Goal: Transaction & Acquisition: Obtain resource

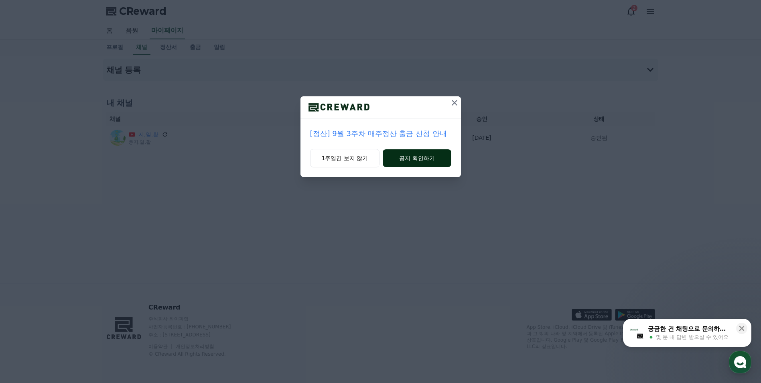
click at [427, 157] on button "공지 확인하기" at bounding box center [417, 158] width 68 height 18
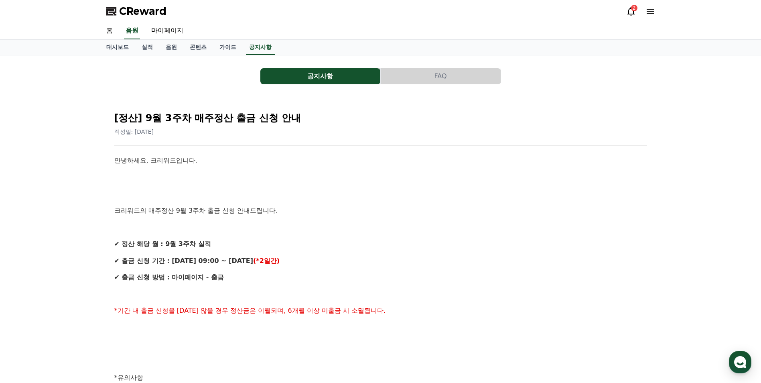
click at [628, 16] on div "2" at bounding box center [640, 11] width 29 height 13
click at [632, 14] on icon at bounding box center [631, 11] width 7 height 8
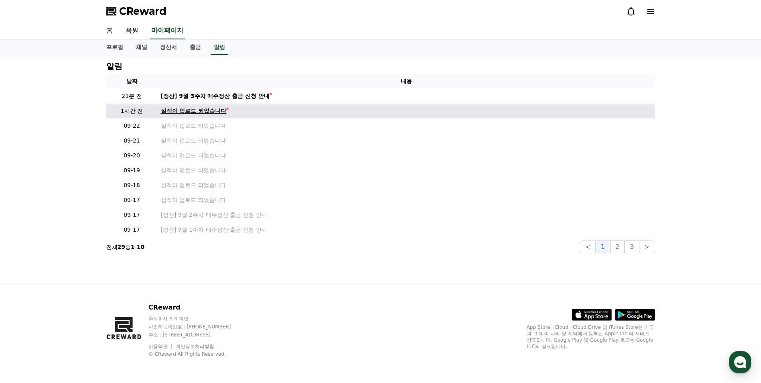
click at [207, 111] on div "실적이 업로드 되었습니다" at bounding box center [194, 111] width 66 height 8
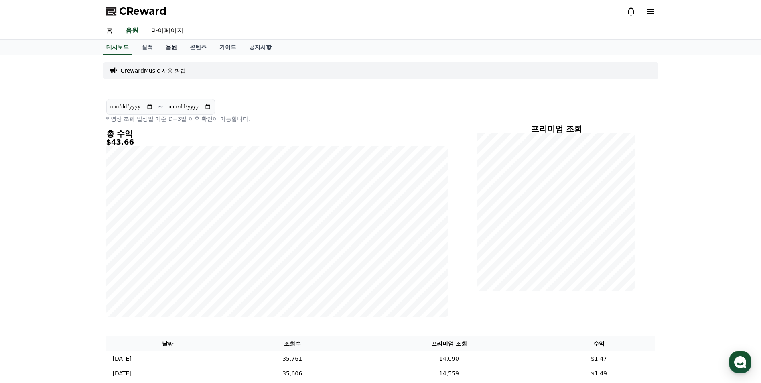
click at [169, 51] on link "음원" at bounding box center [171, 47] width 24 height 15
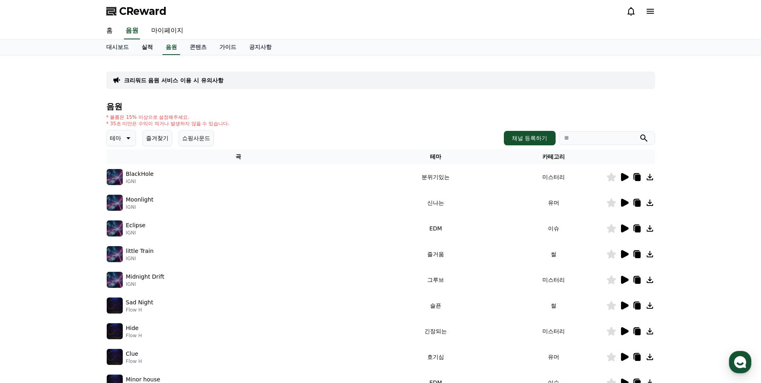
click at [154, 48] on link "실적" at bounding box center [147, 47] width 24 height 15
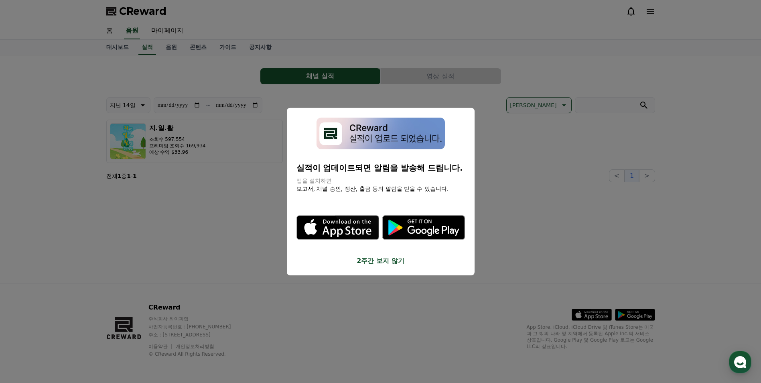
click at [168, 34] on button "close modal" at bounding box center [380, 191] width 761 height 383
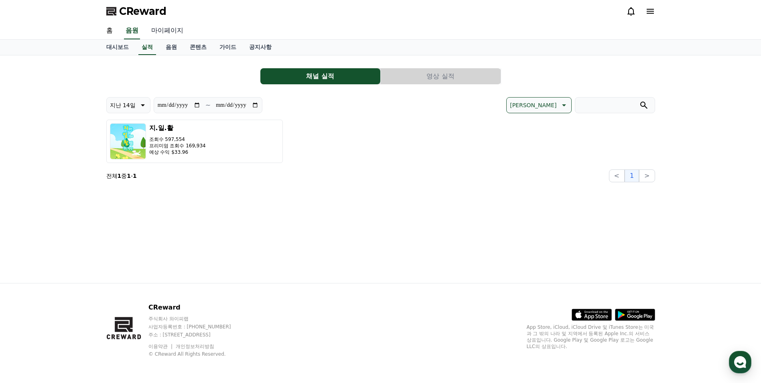
click at [172, 32] on link "마이페이지" at bounding box center [167, 30] width 45 height 17
select select "**********"
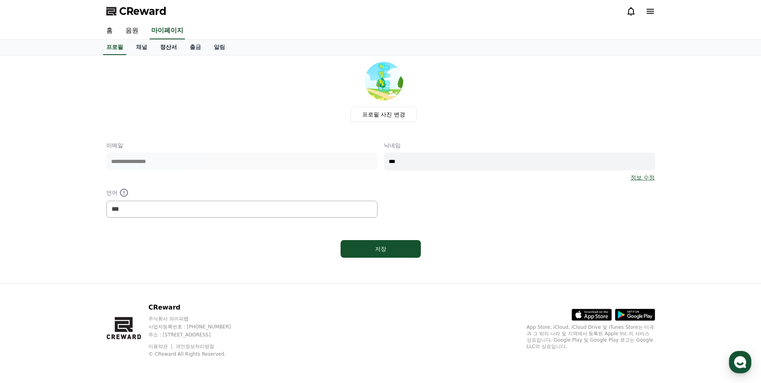
click at [168, 50] on link "정산서" at bounding box center [169, 47] width 30 height 15
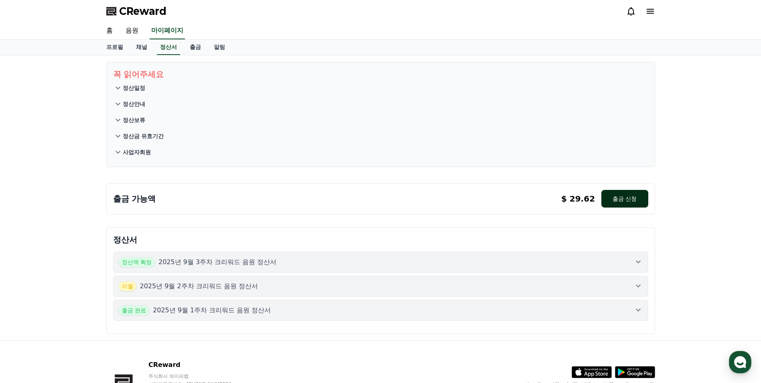
click at [624, 203] on button "출금 신청" at bounding box center [625, 199] width 47 height 18
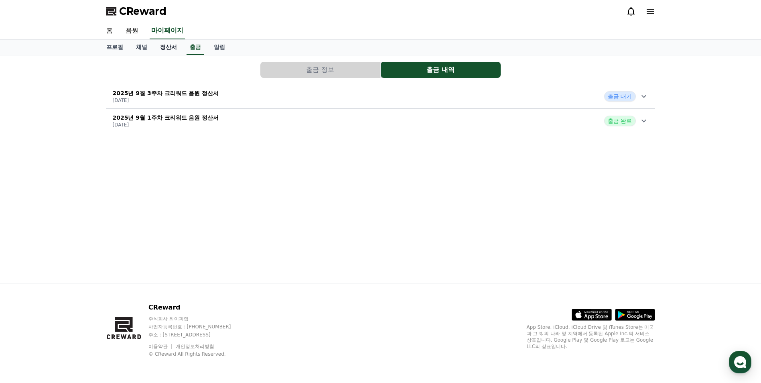
click at [166, 46] on link "정산서" at bounding box center [169, 47] width 30 height 15
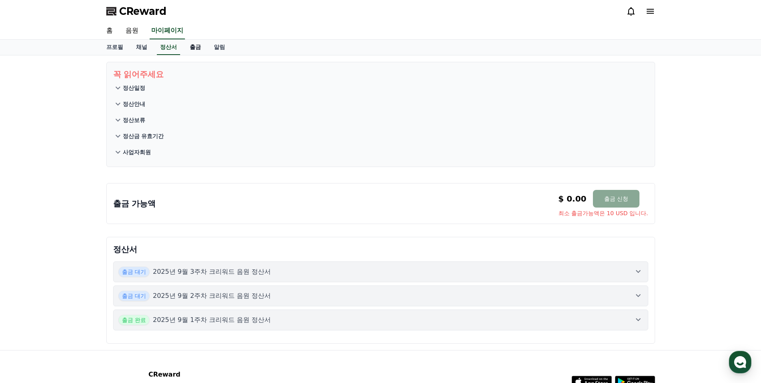
click at [191, 48] on link "출금" at bounding box center [195, 47] width 24 height 15
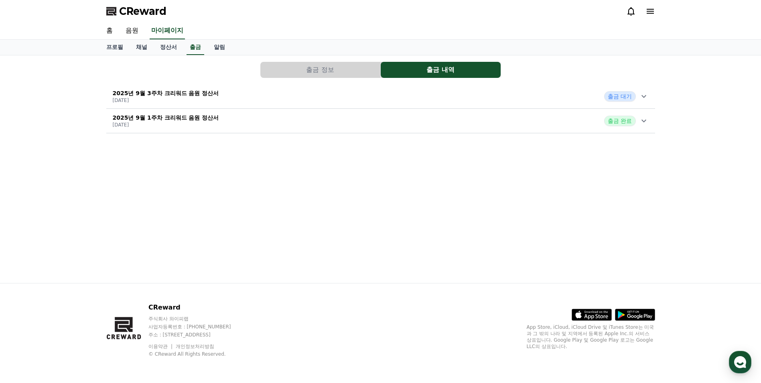
click at [639, 95] on icon at bounding box center [644, 97] width 10 height 10
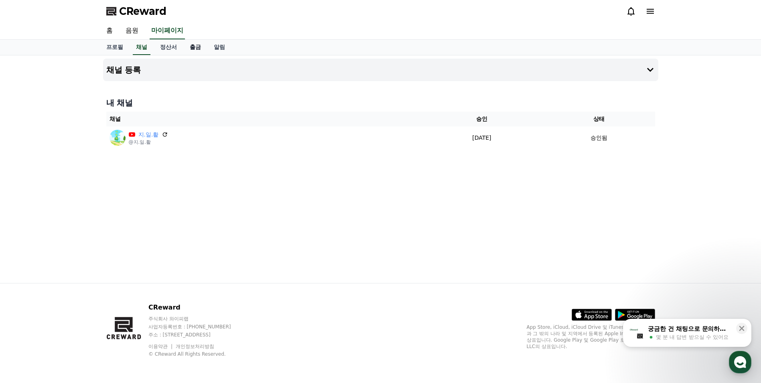
click at [198, 49] on link "출금" at bounding box center [195, 47] width 24 height 15
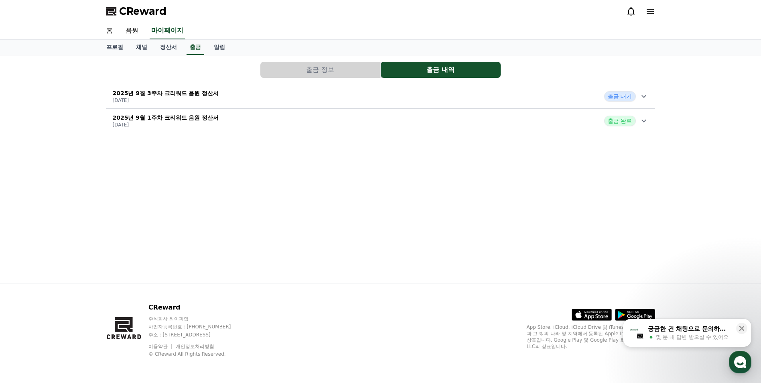
click at [181, 93] on p "2025년 9월 3주차 크리워드 음원 정산서" at bounding box center [166, 93] width 106 height 8
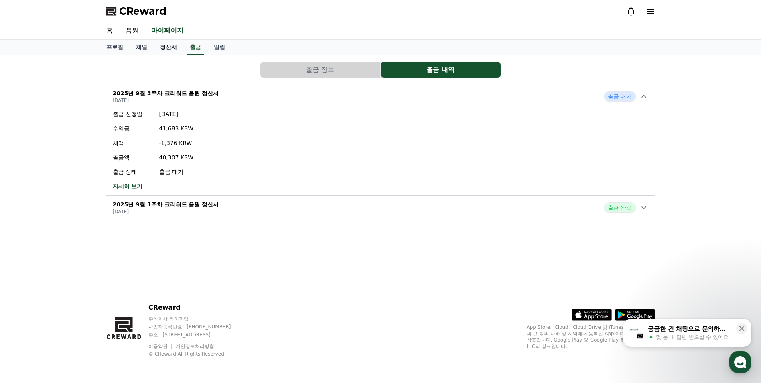
click at [162, 49] on link "정산서" at bounding box center [169, 47] width 30 height 15
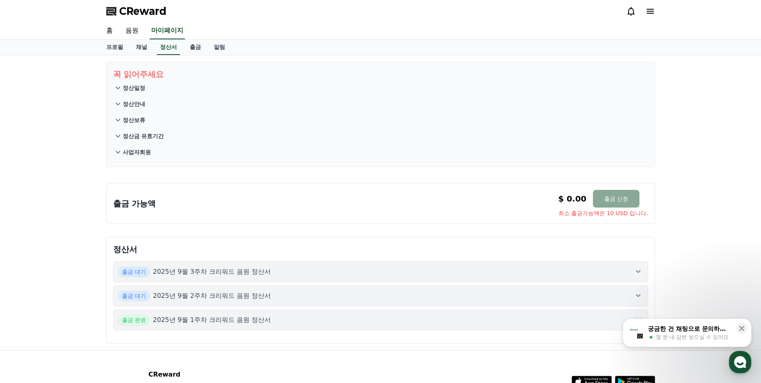
click at [123, 87] on p "정산일정" at bounding box center [134, 88] width 22 height 8
